Goal: Navigation & Orientation: Understand site structure

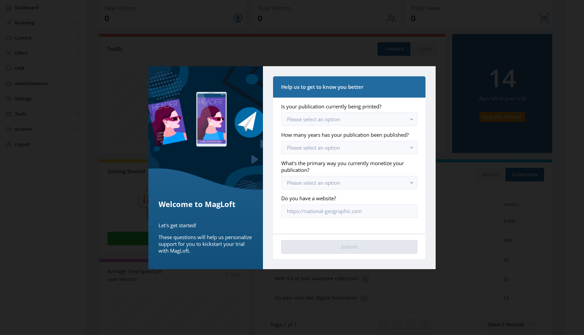
scroll to position [99, 0]
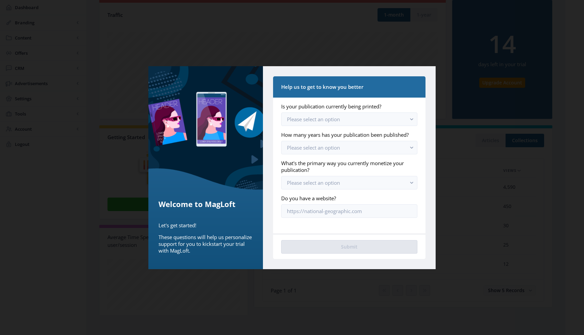
click at [247, 166] on div "Welcome to MagLoft Let's get started! These questions will help us personalize …" at bounding box center [205, 167] width 115 height 203
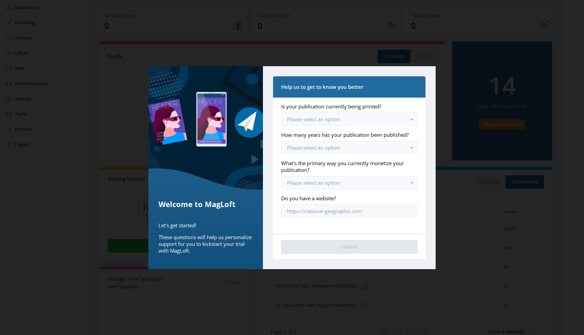
scroll to position [39, 0]
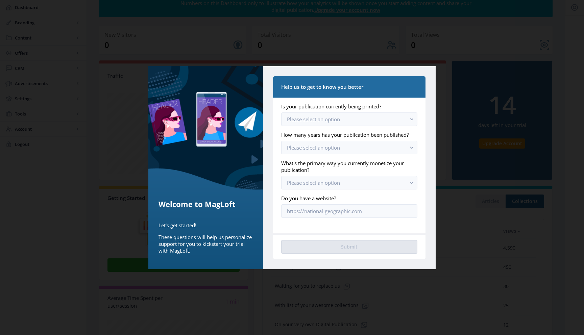
click at [256, 180] on div "Welcome to MagLoft Let's get started! These questions will help us personalize …" at bounding box center [205, 222] width 115 height 93
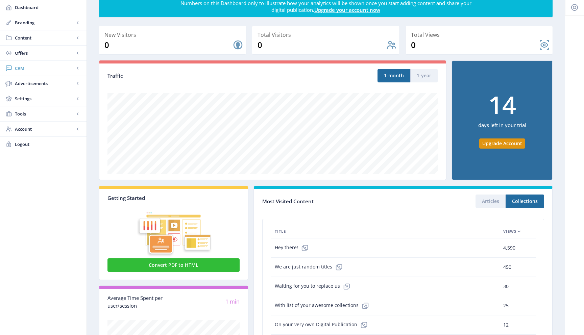
click at [29, 63] on link "CRM" at bounding box center [43, 68] width 87 height 15
click at [28, 88] on link "Readers" at bounding box center [43, 83] width 73 height 15
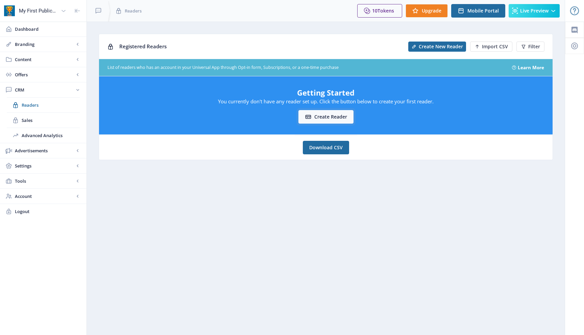
click at [327, 115] on button "Create reader" at bounding box center [326, 117] width 55 height 14
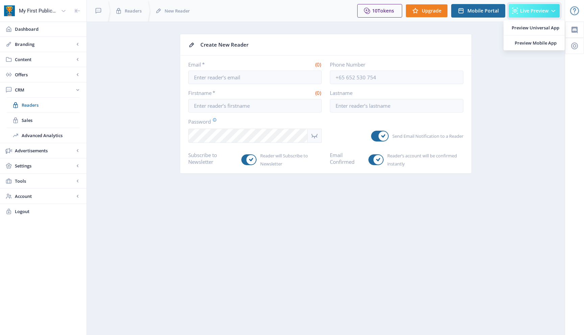
click at [527, 15] on button "Live Preview" at bounding box center [534, 11] width 51 height 14
click at [167, 97] on app-crm-reader-new "Create New Reader Email * (0) Phone Number Firstname * (0) Lastname Password Se…" at bounding box center [326, 109] width 454 height 150
click at [79, 90] on rect at bounding box center [77, 90] width 7 height 7
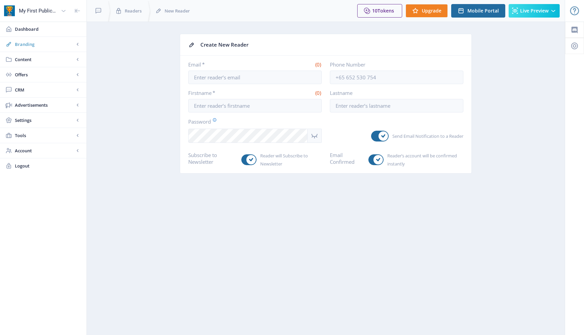
click at [73, 47] on span "Branding" at bounding box center [45, 44] width 60 height 7
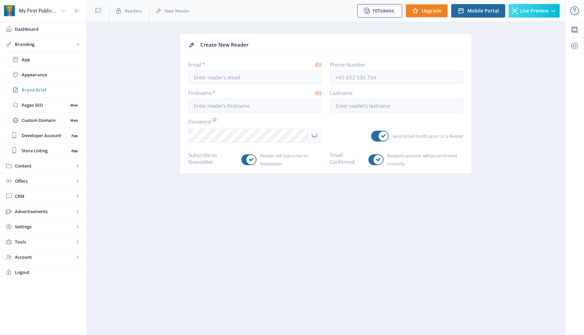
click at [33, 83] on link "Brand Brief" at bounding box center [43, 89] width 73 height 15
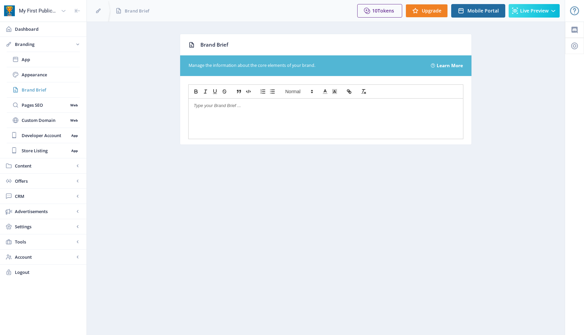
click at [33, 90] on span "Brand Brief" at bounding box center [51, 90] width 58 height 7
click at [32, 78] on span "Appearance" at bounding box center [51, 74] width 58 height 7
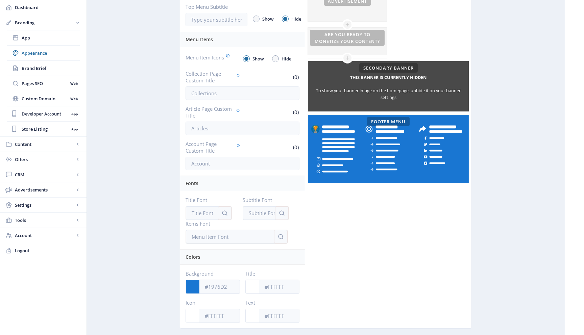
scroll to position [267, 0]
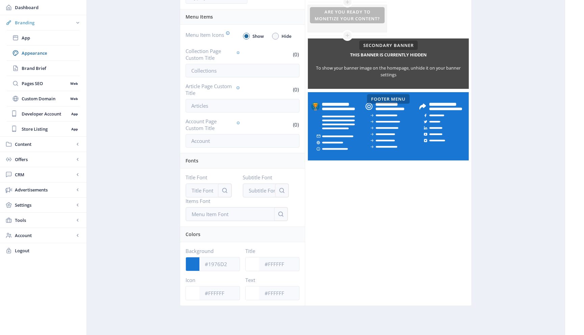
click at [40, 25] on span "Branding" at bounding box center [45, 22] width 60 height 7
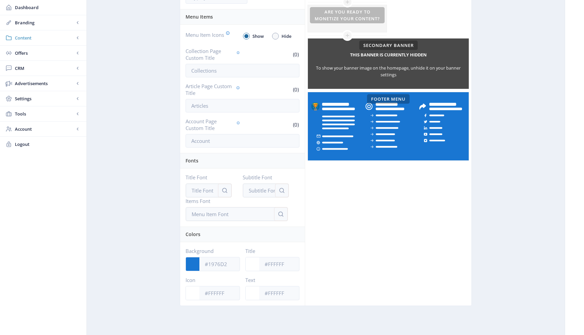
click at [40, 41] on span "Content" at bounding box center [45, 37] width 60 height 7
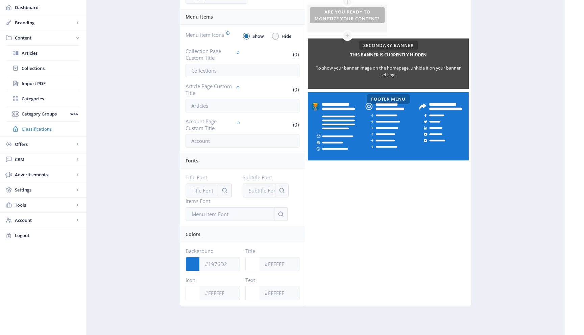
click at [34, 126] on span "Classifications" at bounding box center [51, 129] width 58 height 7
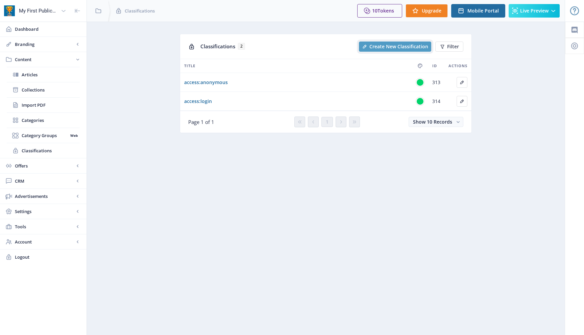
click at [368, 48] on icon "New page" at bounding box center [364, 46] width 5 height 5
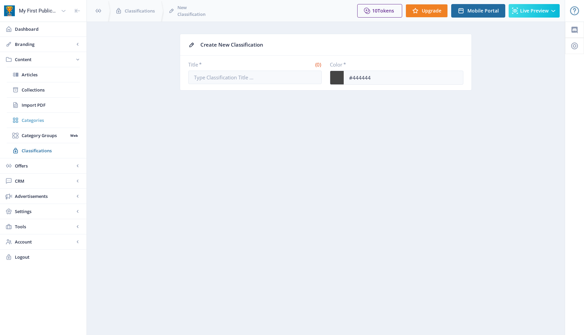
click at [37, 120] on span "Categories" at bounding box center [51, 120] width 58 height 7
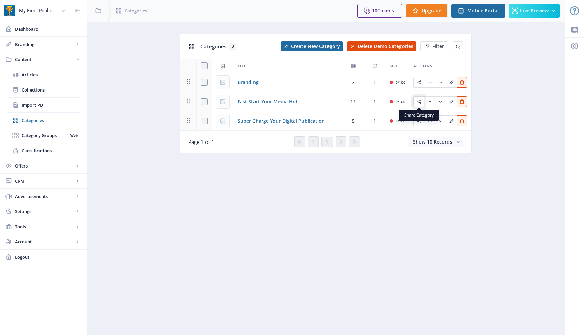
click at [417, 104] on icon "Edit page" at bounding box center [419, 101] width 5 height 5
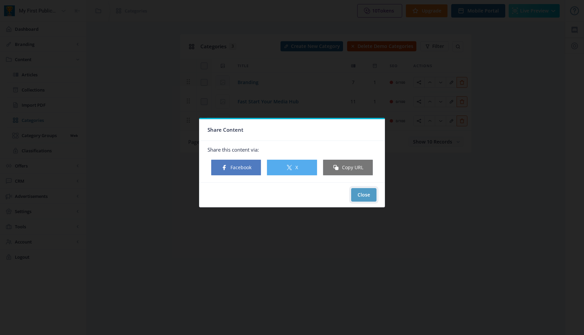
click at [366, 195] on button "Close" at bounding box center [363, 195] width 25 height 14
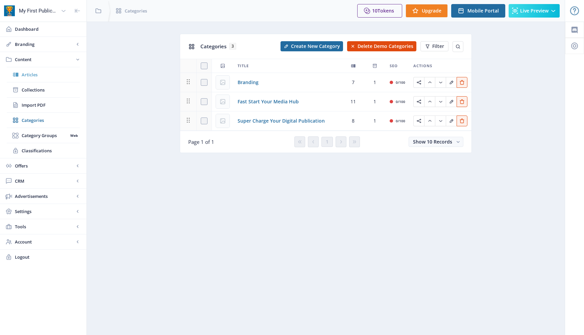
click at [39, 72] on span "Articles" at bounding box center [51, 74] width 58 height 7
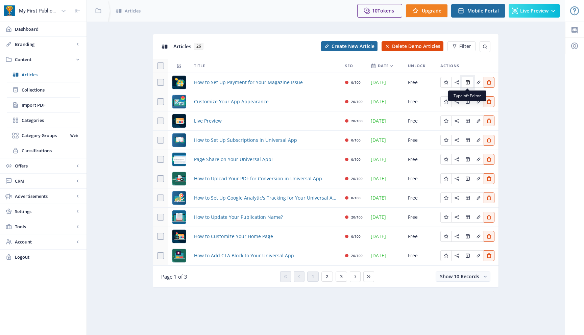
click at [468, 82] on icon "Edit page" at bounding box center [467, 82] width 5 height 5
click at [205, 122] on span "Live Preview" at bounding box center [208, 121] width 28 height 8
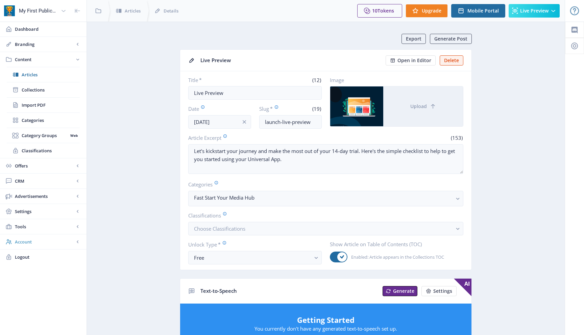
click at [25, 240] on span "Account" at bounding box center [45, 242] width 60 height 7
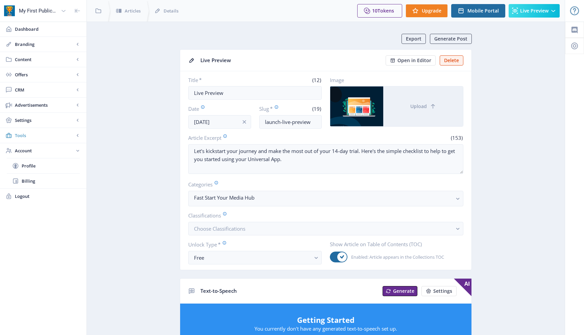
click at [25, 139] on span "Tools" at bounding box center [45, 135] width 60 height 7
click at [32, 152] on span "Font Library" at bounding box center [51, 150] width 58 height 7
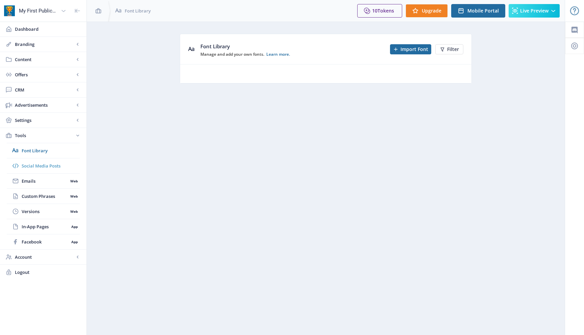
click at [37, 167] on span "Social Media Posts" at bounding box center [51, 166] width 58 height 7
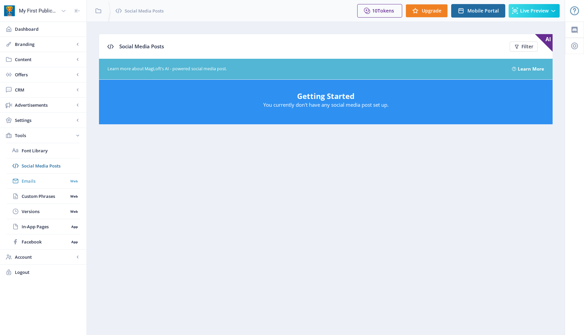
click at [33, 182] on span "Emails" at bounding box center [45, 181] width 46 height 7
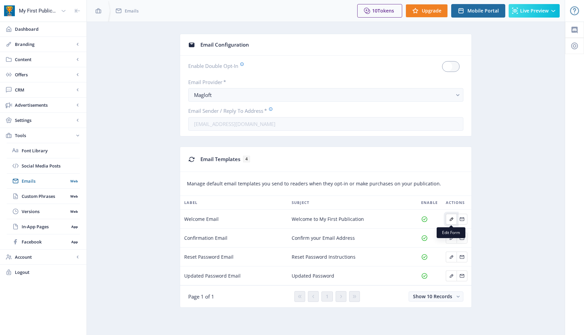
click at [453, 221] on icon "Edit page" at bounding box center [451, 219] width 5 height 5
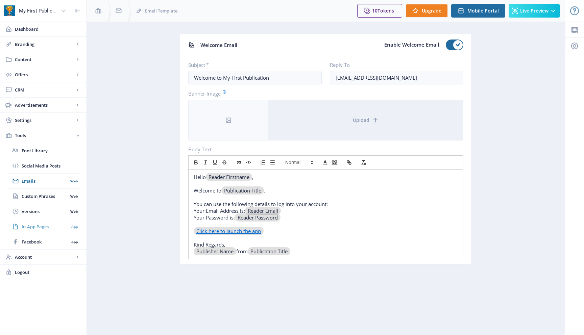
click at [33, 229] on span "In-App Pages" at bounding box center [45, 226] width 47 height 7
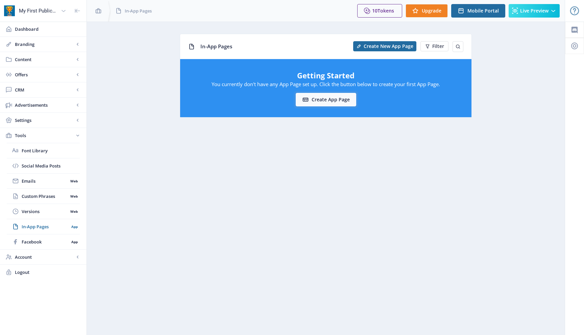
click at [318, 99] on button "Create App Page" at bounding box center [326, 100] width 61 height 14
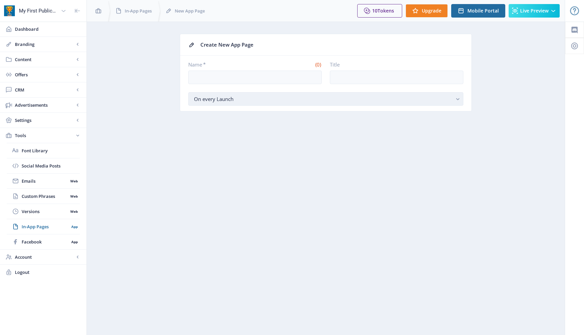
click at [274, 102] on div "On every Launch" at bounding box center [323, 99] width 258 height 8
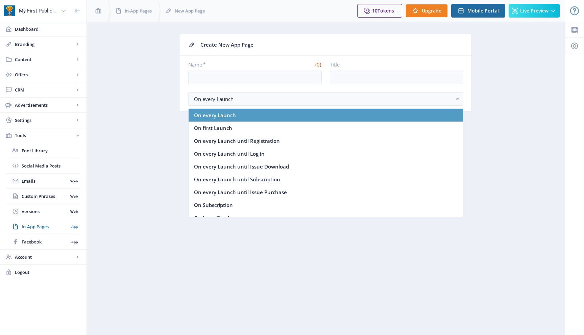
click at [268, 111] on nb-option "On every Launch" at bounding box center [326, 115] width 275 height 13
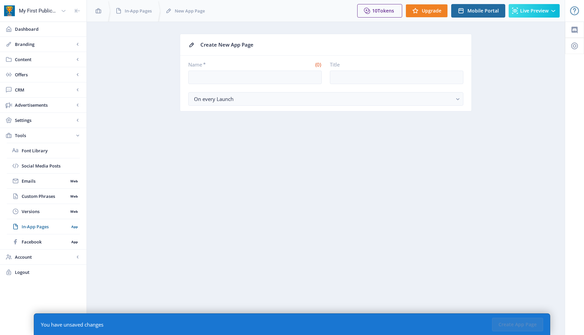
click at [190, 125] on nb-layout-column "Create New App Page Name * (0) Title On every Launch You have unsaved changes C…" at bounding box center [326, 179] width 479 height 314
click at [47, 104] on span "Advertisements" at bounding box center [45, 105] width 60 height 7
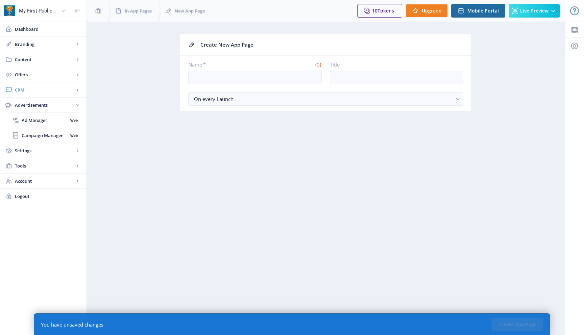
click at [46, 91] on span "CRM" at bounding box center [45, 90] width 60 height 7
click at [28, 132] on link "Advanced Analytics" at bounding box center [43, 135] width 73 height 15
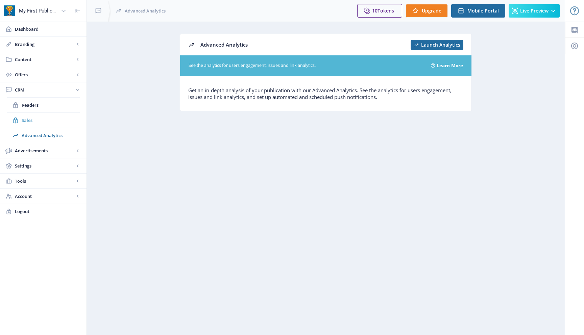
click at [27, 115] on link "Sales" at bounding box center [43, 120] width 73 height 15
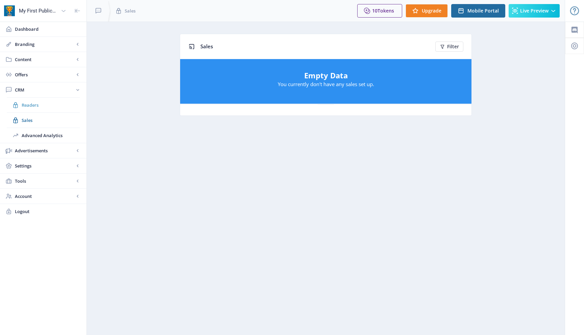
click at [27, 106] on span "Readers" at bounding box center [51, 105] width 58 height 7
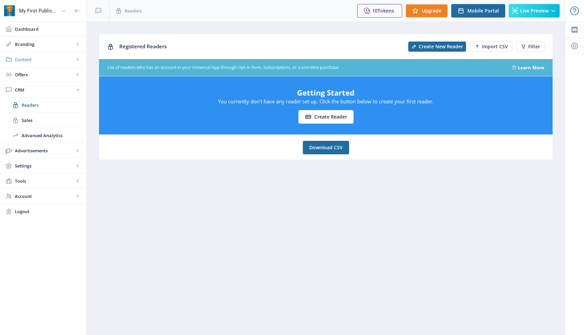
click at [29, 64] on link "Content" at bounding box center [43, 59] width 87 height 15
click at [31, 32] on span "Dashboard" at bounding box center [48, 29] width 66 height 7
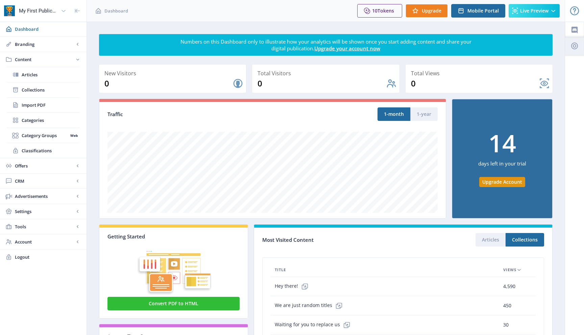
click at [569, 48] on button at bounding box center [574, 46] width 19 height 16
